Goal: Information Seeking & Learning: Learn about a topic

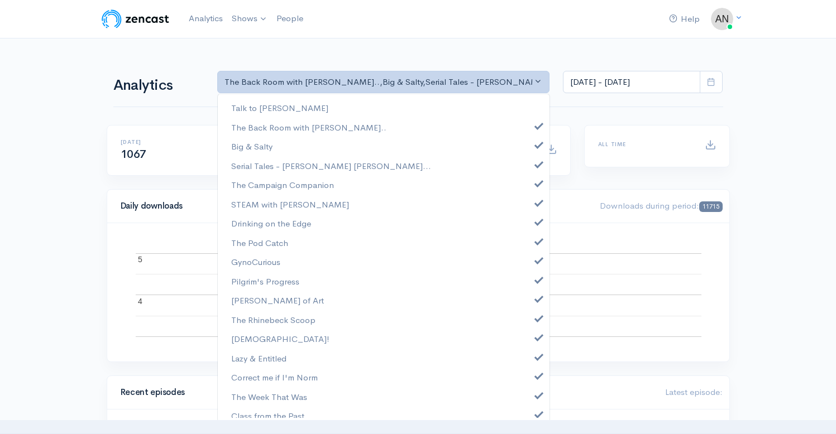
select select "10316"
click at [531, 149] on link "Big & Salty" at bounding box center [384, 147] width 332 height 20
click at [537, 165] on span at bounding box center [539, 163] width 4 height 8
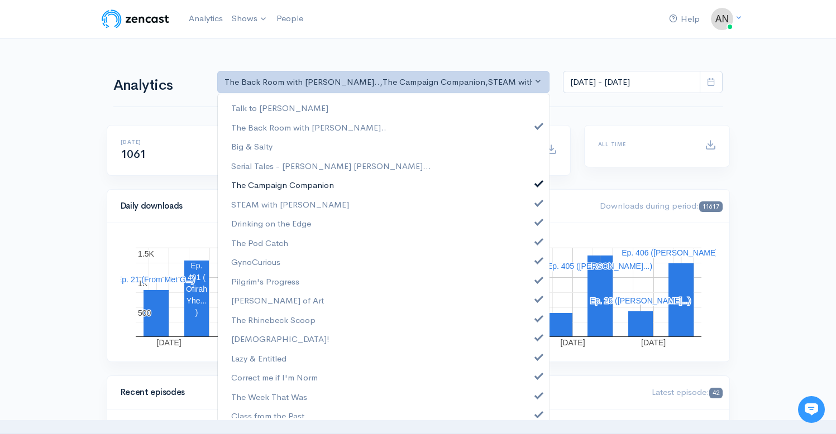
click at [537, 187] on span at bounding box center [539, 182] width 4 height 8
click at [537, 206] on span at bounding box center [539, 202] width 4 height 8
click at [537, 222] on span at bounding box center [539, 221] width 4 height 8
click at [537, 243] on span at bounding box center [539, 240] width 4 height 8
click at [537, 260] on span at bounding box center [539, 259] width 4 height 8
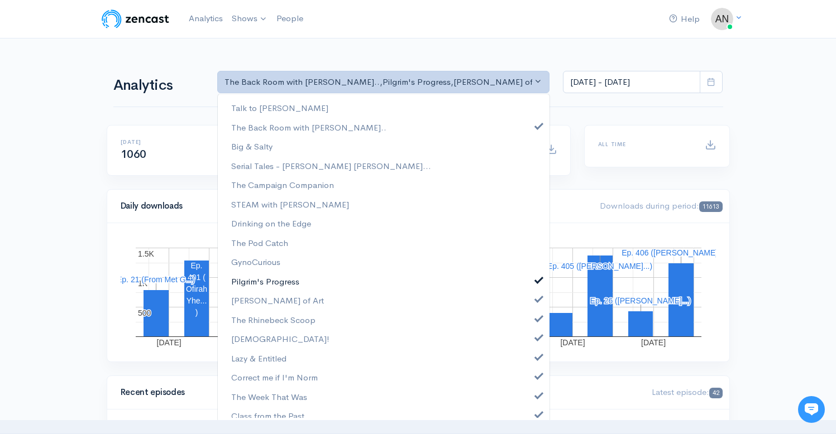
click at [537, 277] on span at bounding box center [539, 279] width 4 height 8
click at [537, 296] on span at bounding box center [539, 298] width 4 height 8
click at [537, 319] on span at bounding box center [539, 317] width 4 height 8
click at [537, 341] on span at bounding box center [539, 336] width 4 height 8
click at [530, 362] on link "Lazy & Entitled" at bounding box center [384, 359] width 332 height 20
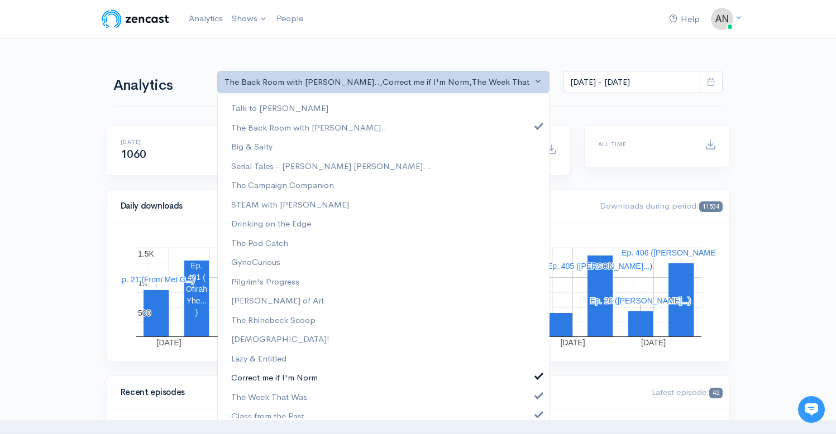
click at [537, 378] on span at bounding box center [539, 375] width 4 height 8
click at [537, 392] on span at bounding box center [539, 394] width 4 height 8
click at [530, 408] on link "Class from the Past" at bounding box center [384, 417] width 332 height 20
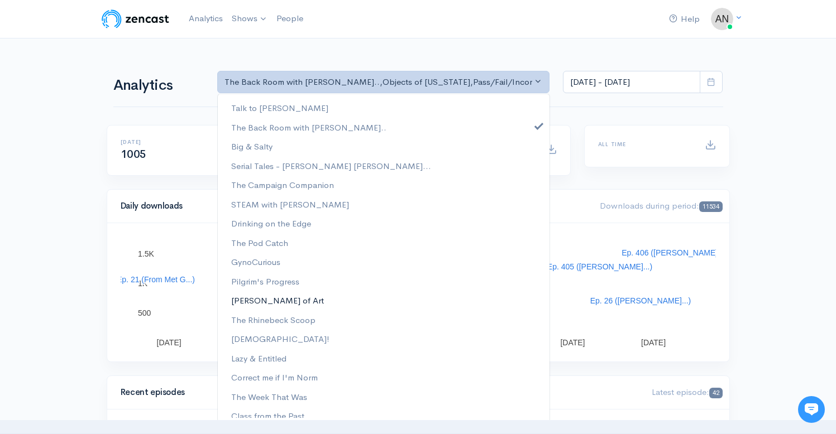
scroll to position [143, 0]
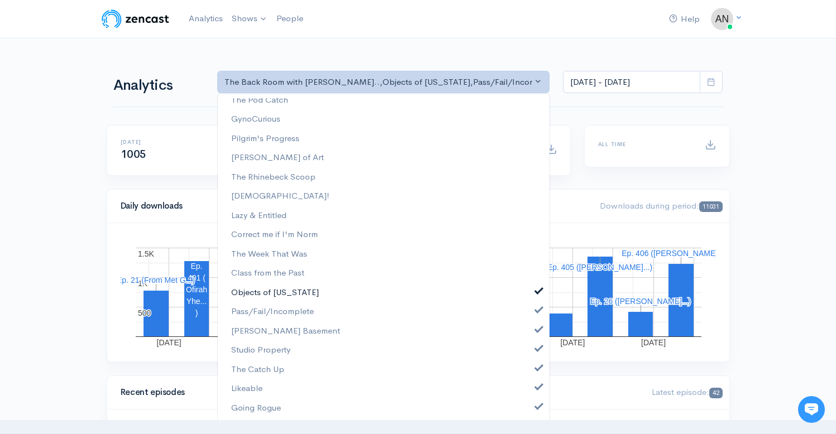
click at [533, 293] on link "Objects of [US_STATE]" at bounding box center [384, 293] width 332 height 20
click at [533, 318] on link "Pass/Fail/Incomplete" at bounding box center [384, 312] width 332 height 20
click at [537, 331] on span at bounding box center [539, 328] width 4 height 8
click at [532, 352] on link "Studio Property" at bounding box center [384, 351] width 332 height 20
click at [532, 373] on link "The Catch Up" at bounding box center [384, 370] width 332 height 20
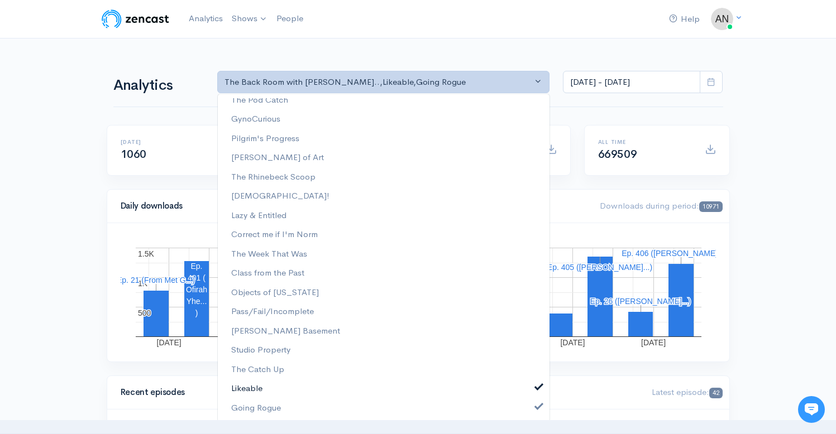
click at [532, 393] on link "Likeable" at bounding box center [384, 389] width 332 height 20
click at [537, 409] on span at bounding box center [539, 406] width 4 height 8
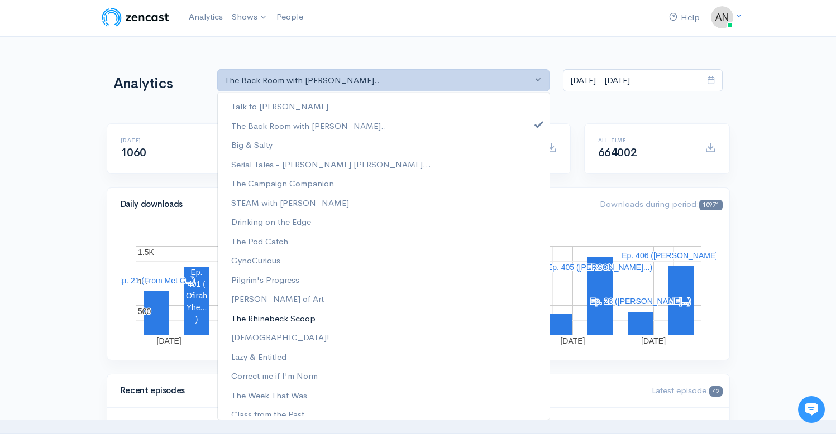
scroll to position [0, 0]
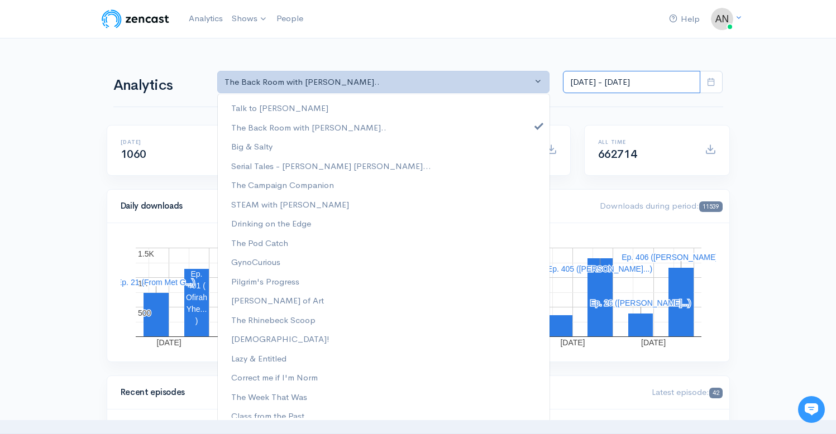
click at [620, 79] on input "[DATE] - [DATE]" at bounding box center [631, 82] width 137 height 23
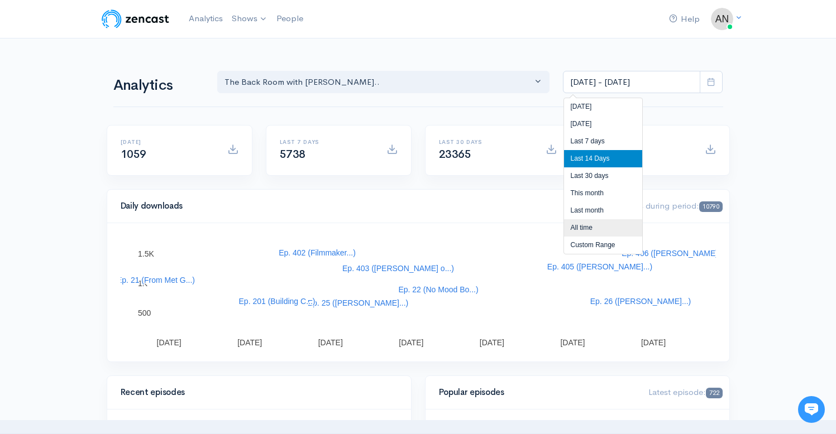
click at [582, 225] on li "All time" at bounding box center [603, 227] width 78 height 17
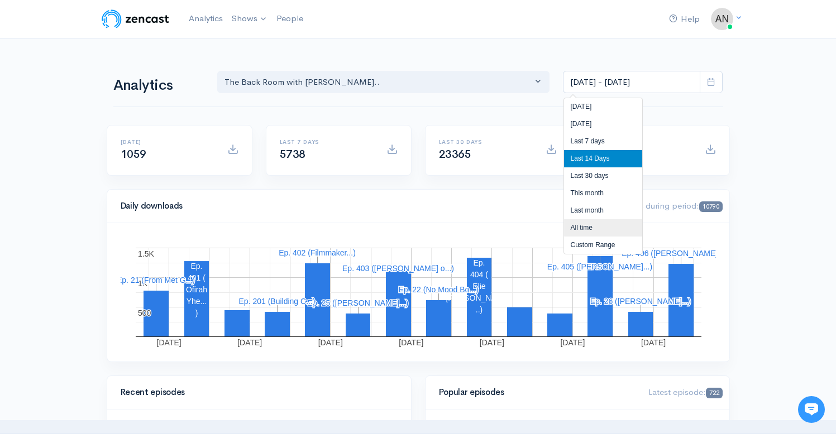
type input "[DATE] - [DATE]"
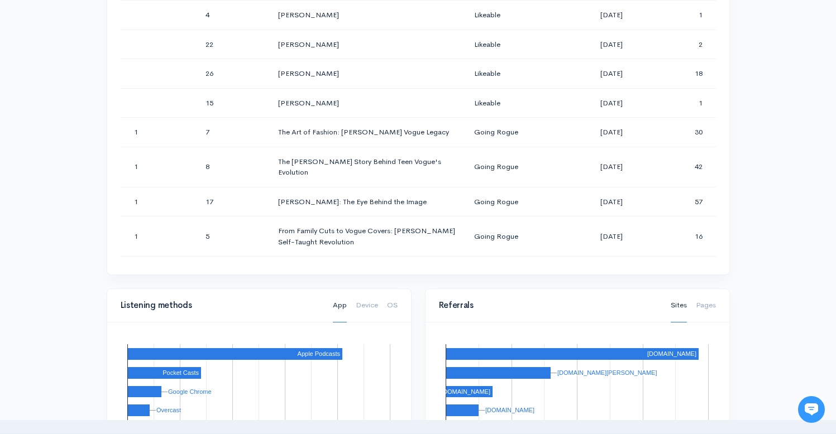
scroll to position [26825, 0]
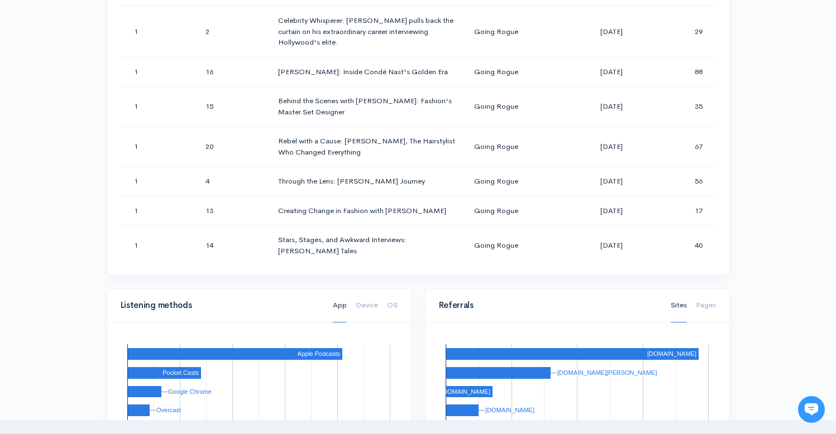
click at [771, 160] on div "Help Notifications View all Your profile Team settings Radio Free Rhinecliff Cu…" at bounding box center [418, 163] width 836 height 1583
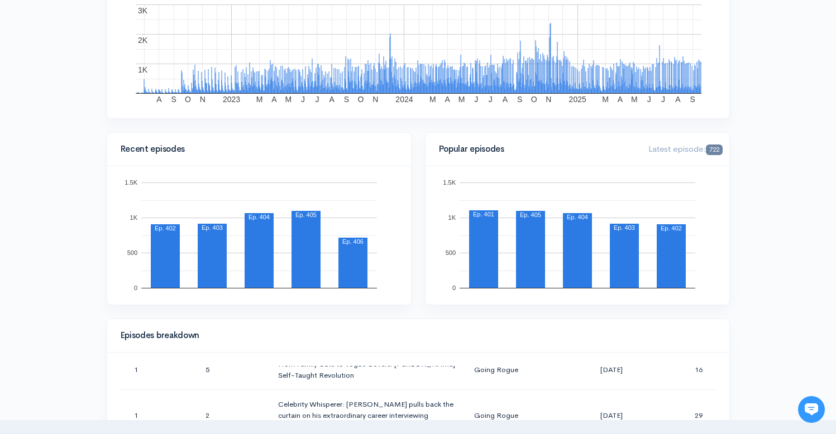
scroll to position [500, 0]
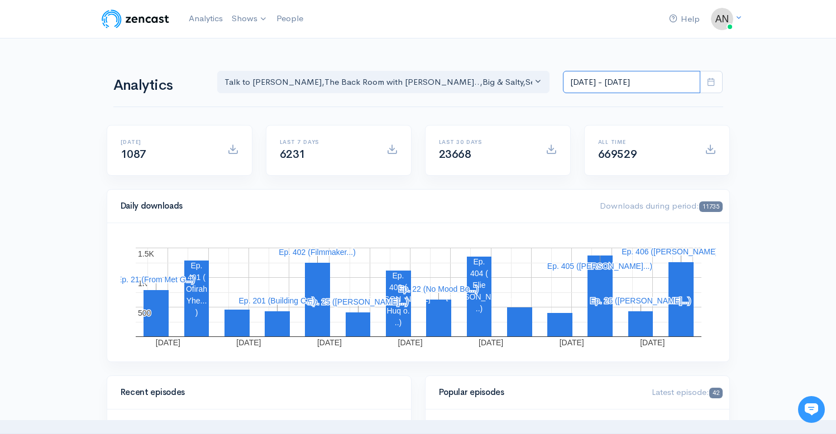
click at [636, 80] on input "[DATE] - [DATE]" at bounding box center [631, 82] width 137 height 23
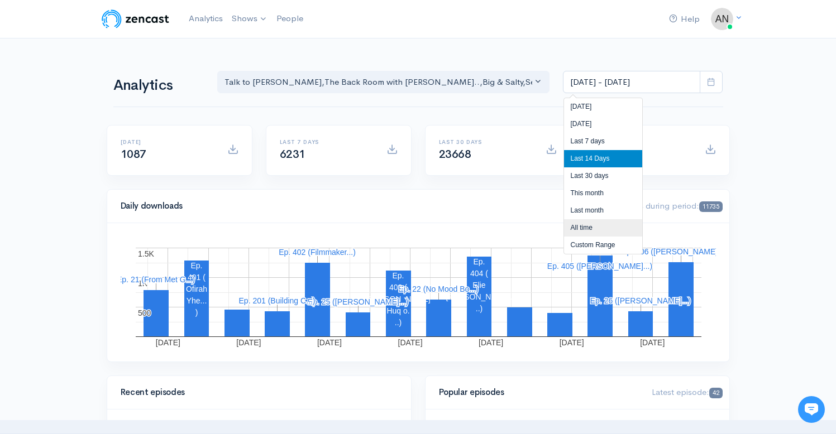
click at [583, 231] on li "All time" at bounding box center [603, 227] width 78 height 17
type input "[DATE] - [DATE]"
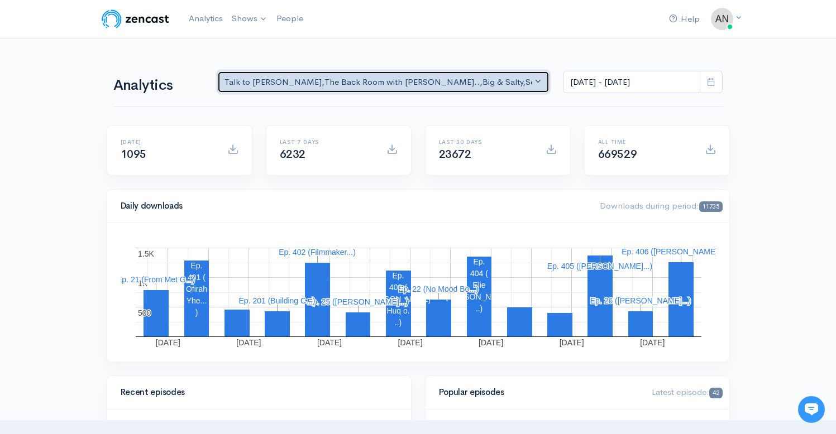
click at [417, 88] on div "Talk to Allison , The Back Room with Andy O... , Big & Salty , Serial Tales - J…" at bounding box center [378, 82] width 308 height 13
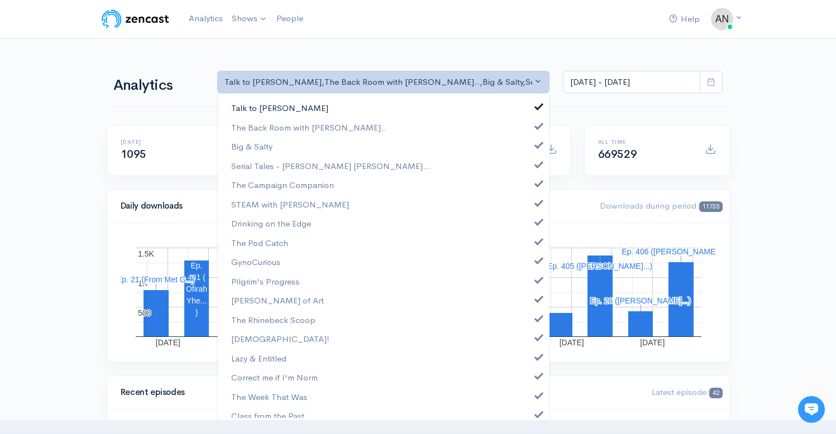
click at [537, 103] on span at bounding box center [539, 105] width 4 height 8
select select "10316"
click at [531, 153] on link "Big & Salty" at bounding box center [384, 147] width 332 height 20
click at [537, 166] on span at bounding box center [539, 163] width 4 height 8
click at [531, 190] on link "The Campaign Companion" at bounding box center [384, 185] width 332 height 20
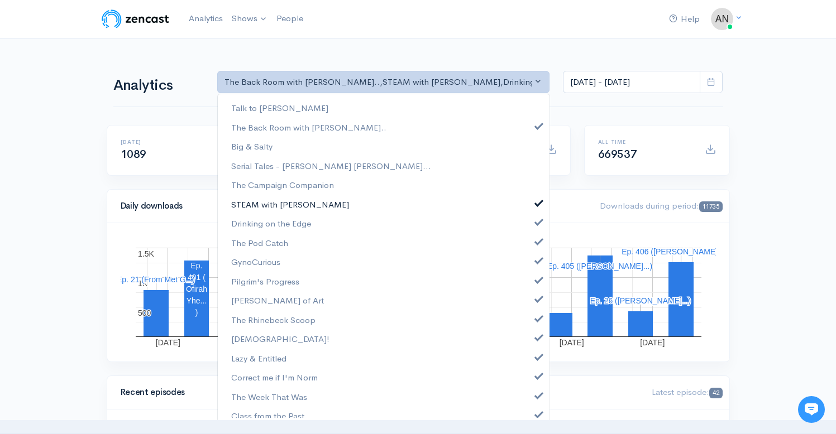
click at [537, 200] on span at bounding box center [539, 202] width 4 height 8
click at [537, 222] on span at bounding box center [539, 221] width 4 height 8
click at [531, 246] on link "The Pod Catch" at bounding box center [384, 243] width 332 height 20
click at [531, 265] on link "GynoCurious" at bounding box center [384, 262] width 332 height 20
click at [530, 284] on link "Pilgrim's Progress" at bounding box center [384, 282] width 332 height 20
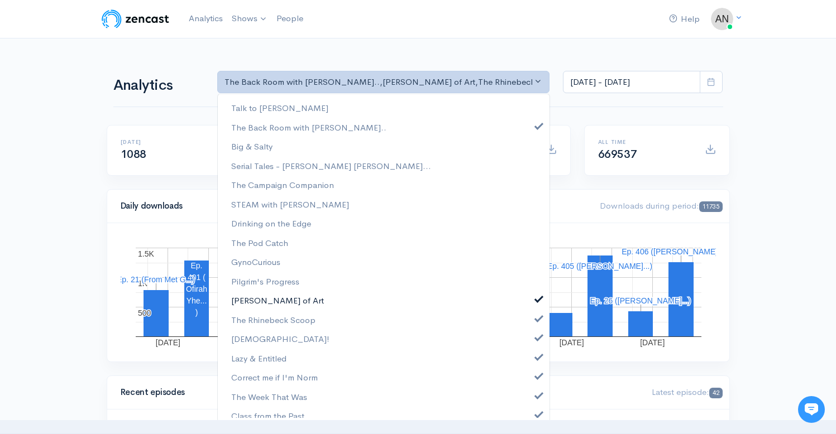
click at [531, 305] on link "[PERSON_NAME] of Art" at bounding box center [384, 301] width 332 height 20
click at [537, 321] on span at bounding box center [539, 317] width 4 height 8
click at [531, 344] on link "[DEMOGRAPHIC_DATA]!" at bounding box center [384, 339] width 332 height 20
click at [531, 363] on link "Lazy & Entitled" at bounding box center [384, 359] width 332 height 20
click at [531, 384] on link "Correct me if I'm Norm" at bounding box center [384, 378] width 332 height 20
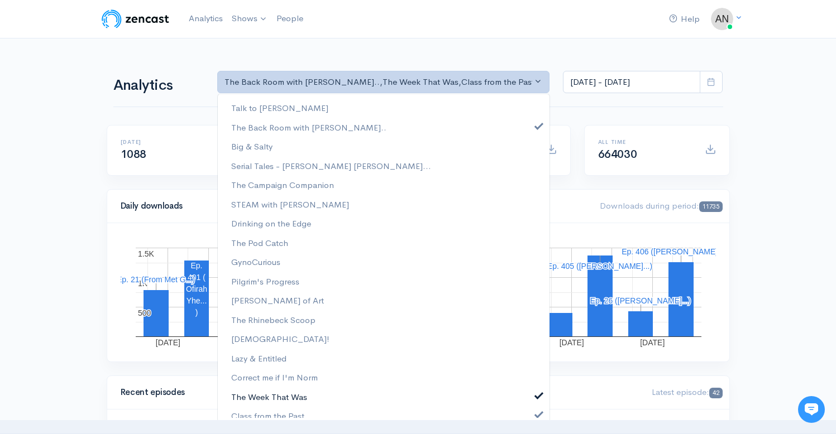
click at [531, 399] on link "The Week That Was" at bounding box center [384, 398] width 332 height 20
click at [537, 414] on span at bounding box center [539, 413] width 4 height 8
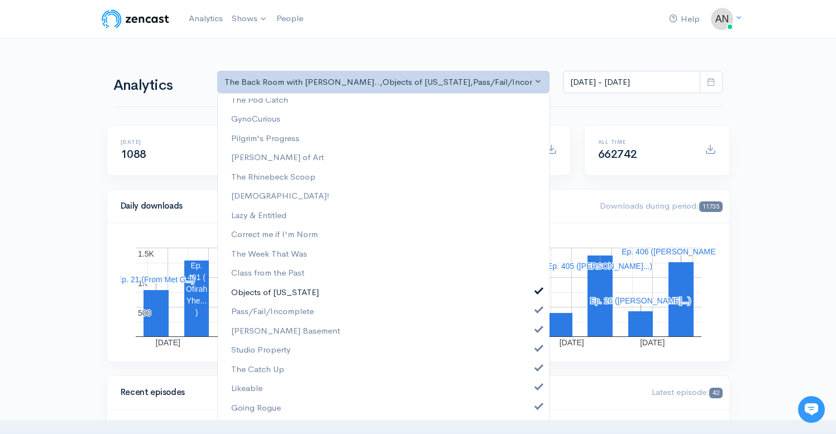
click at [537, 288] on span at bounding box center [539, 290] width 4 height 8
click at [537, 310] on span at bounding box center [539, 309] width 4 height 8
click at [531, 333] on link "[PERSON_NAME] Basement" at bounding box center [384, 332] width 332 height 20
click at [529, 352] on link "Studio Property" at bounding box center [384, 351] width 332 height 20
click at [529, 375] on link "The Catch Up" at bounding box center [384, 370] width 332 height 20
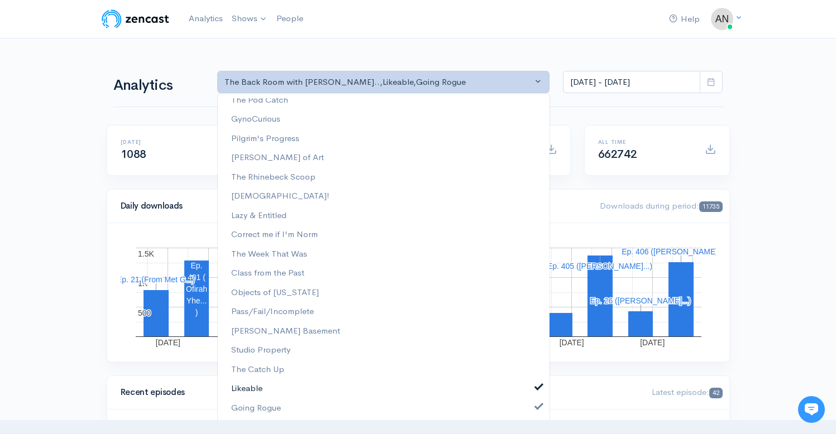
click at [537, 390] on span at bounding box center [539, 386] width 4 height 8
click at [537, 407] on span at bounding box center [539, 406] width 4 height 8
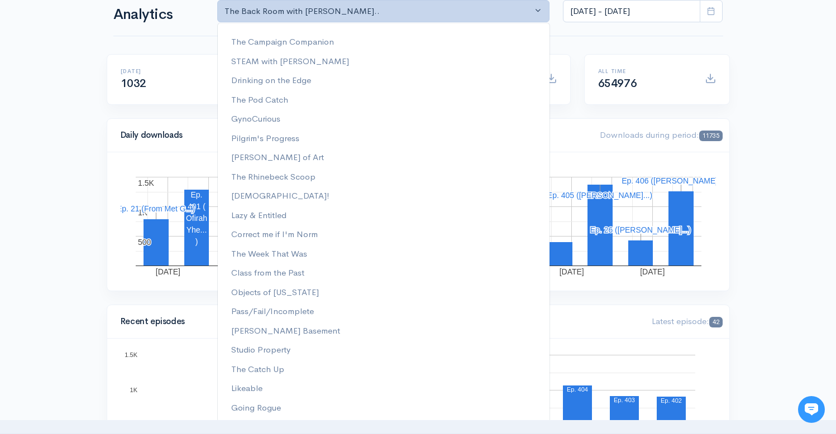
scroll to position [0, 0]
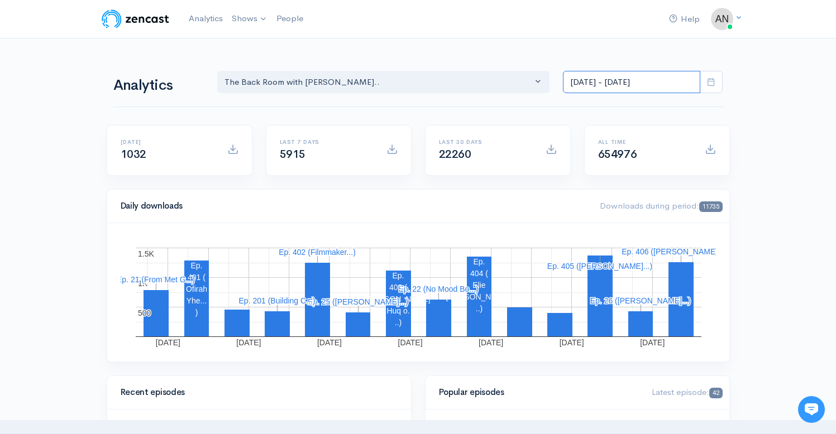
click at [636, 85] on input "[DATE] - [DATE]" at bounding box center [631, 82] width 137 height 23
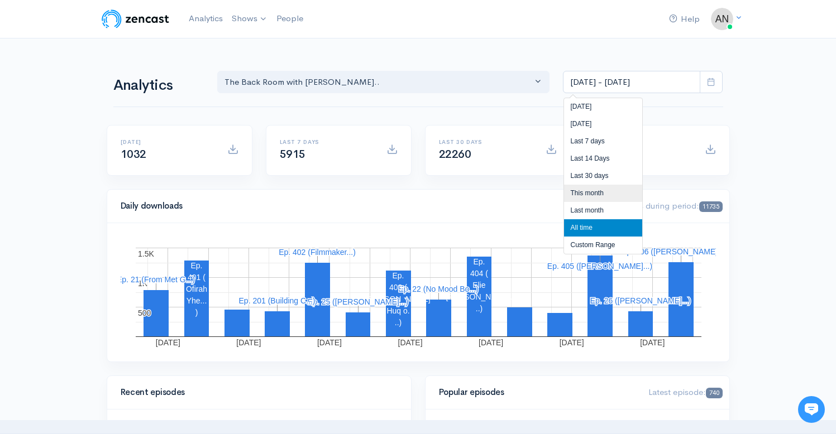
click at [587, 198] on li "This month" at bounding box center [603, 193] width 78 height 17
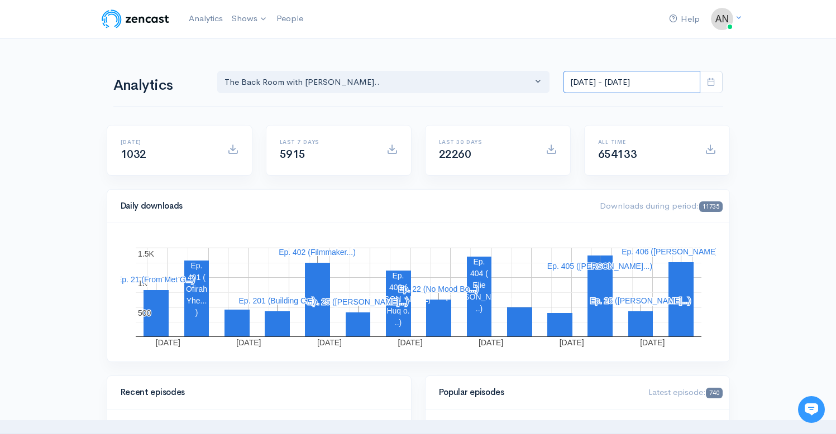
click at [619, 81] on input "Sep 1, 2025 - Sep 18, 2025" at bounding box center [631, 82] width 137 height 23
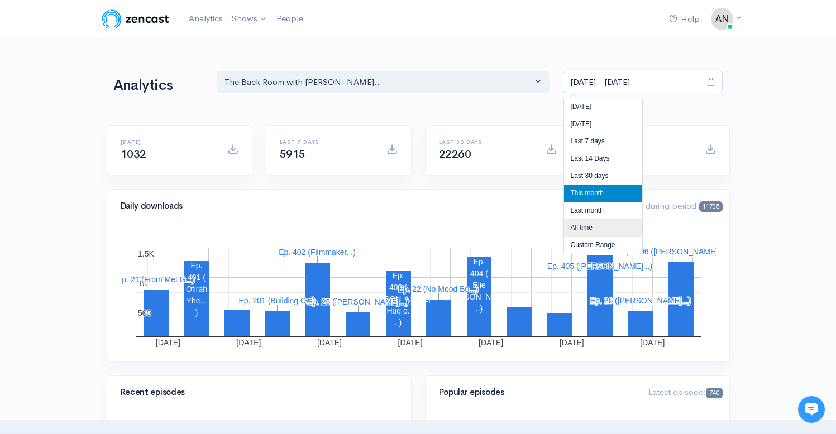
click at [582, 225] on li "All time" at bounding box center [603, 227] width 78 height 17
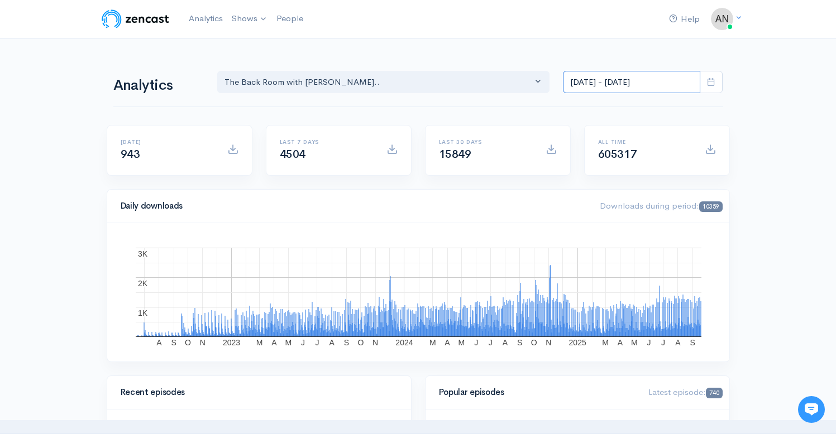
click at [622, 79] on input "[DATE] - [DATE]" at bounding box center [631, 82] width 137 height 23
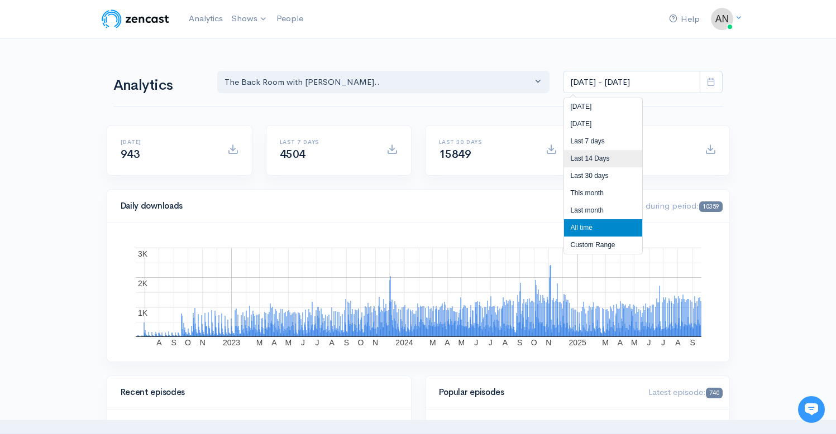
click at [587, 155] on li "Last 14 Days" at bounding box center [603, 158] width 78 height 17
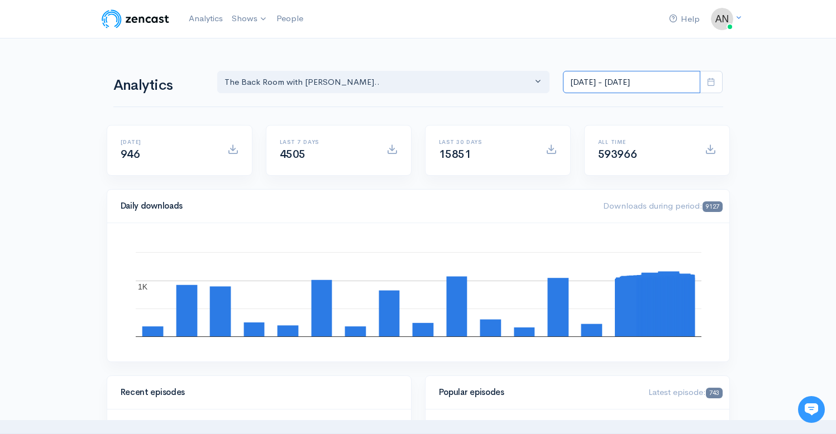
click at [613, 80] on input "[DATE] - [DATE]" at bounding box center [631, 82] width 137 height 23
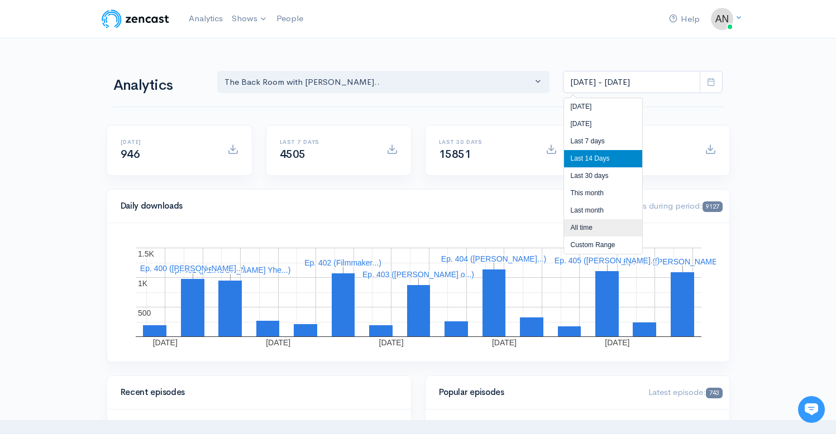
click at [580, 227] on li "All time" at bounding box center [603, 227] width 78 height 17
type input "[DATE] - [DATE]"
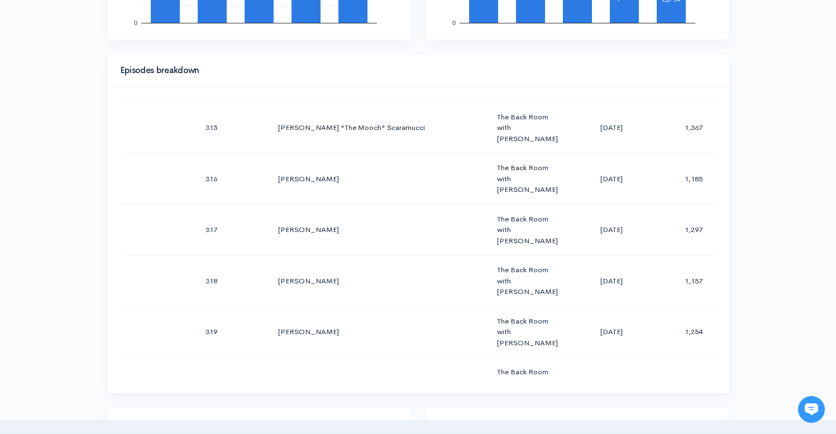
scroll to position [16059, 0]
